Goal: Information Seeking & Learning: Learn about a topic

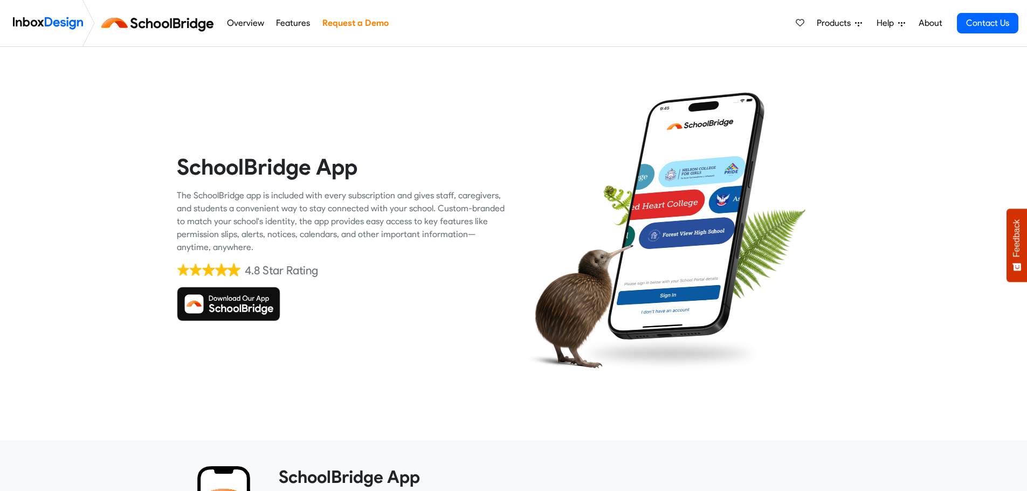
click at [242, 302] on img at bounding box center [229, 304] width 104 height 35
click at [239, 299] on img at bounding box center [229, 304] width 104 height 35
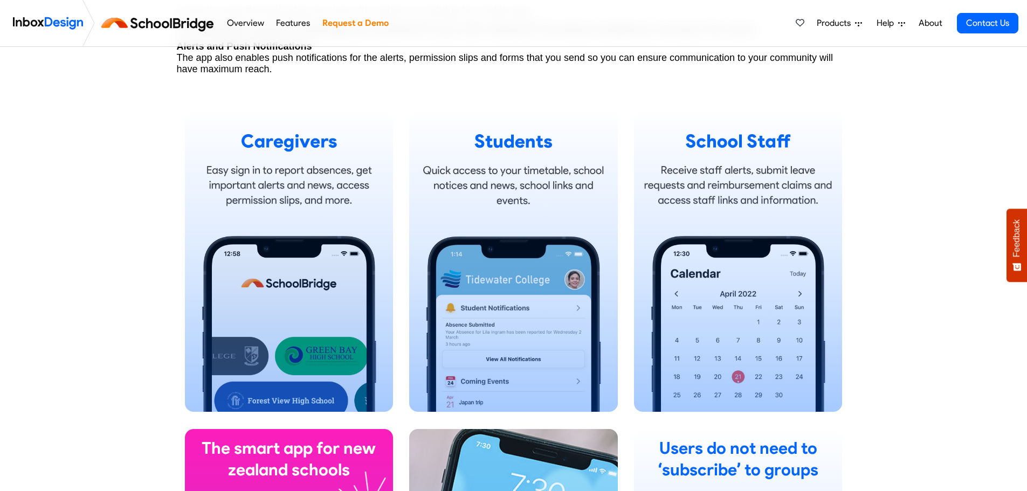
scroll to position [635, 0]
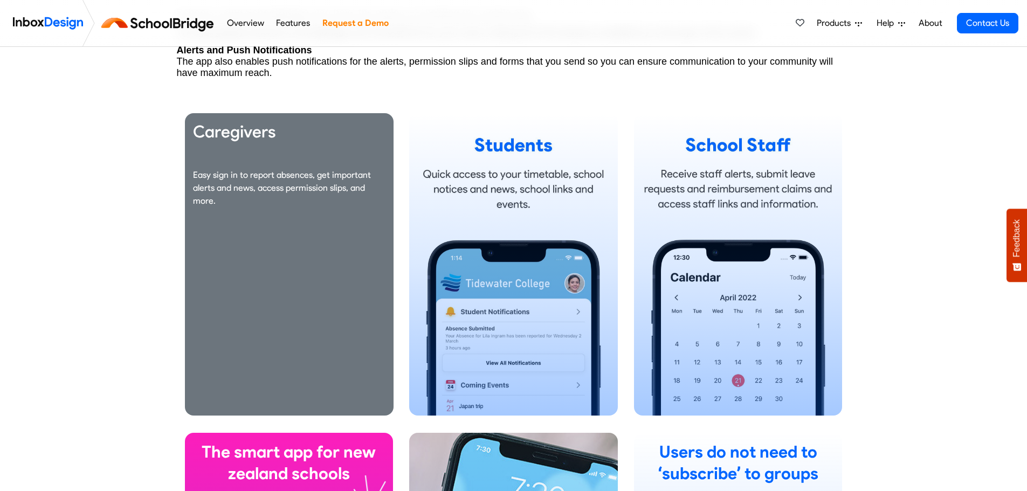
click at [260, 133] on h3 "Caregivers" at bounding box center [289, 132] width 192 height 22
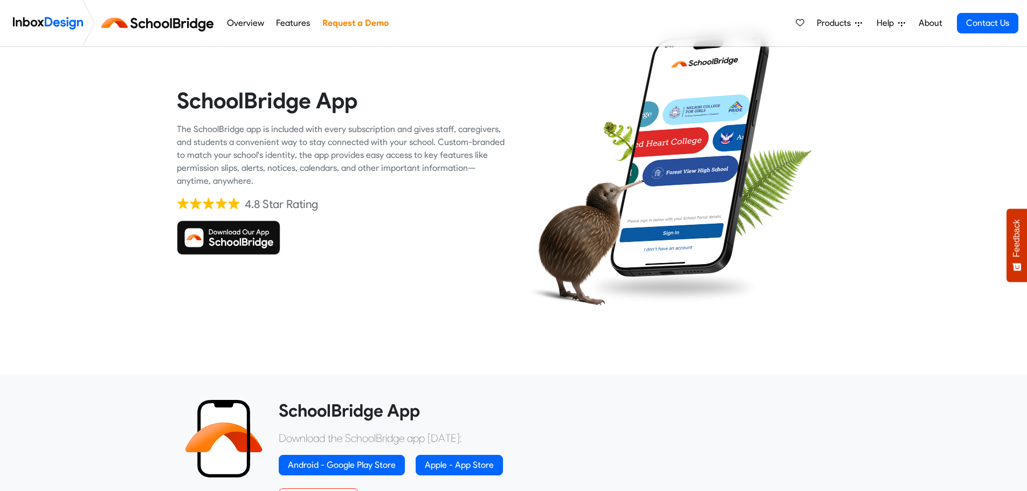
scroll to position [0, 0]
